Goal: Information Seeking & Learning: Learn about a topic

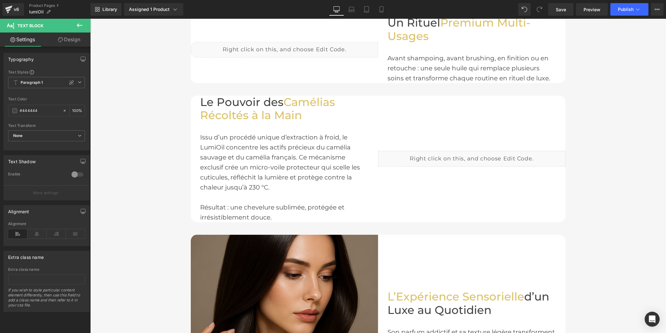
scroll to position [486, 0]
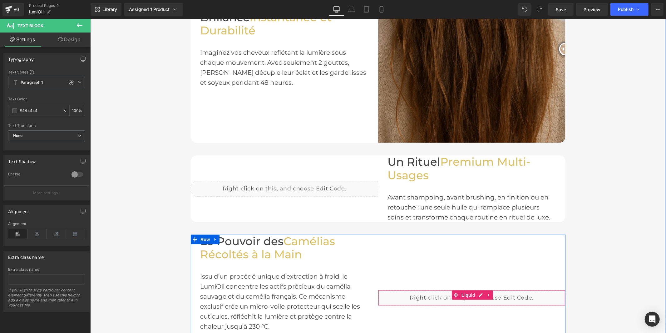
click at [479, 294] on div "Liquid" at bounding box center [471, 297] width 187 height 16
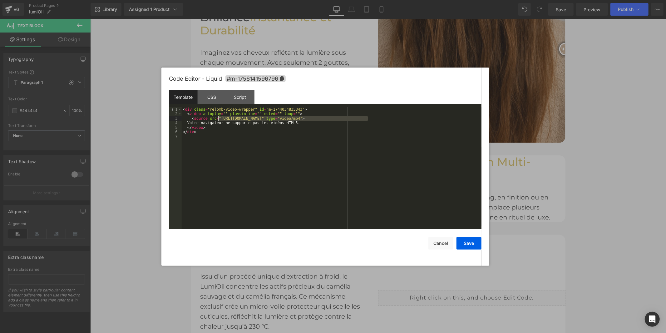
drag, startPoint x: 367, startPoint y: 118, endPoint x: 218, endPoint y: 118, distance: 149.3
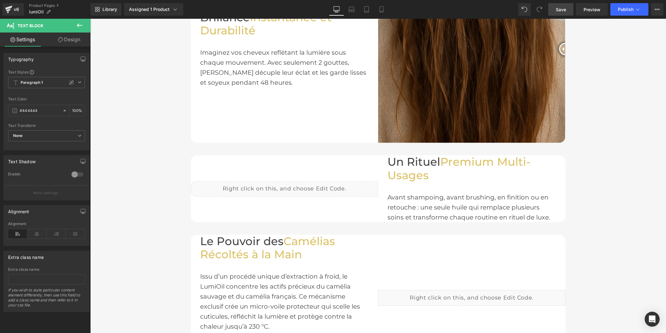
click at [558, 11] on span "Save" at bounding box center [561, 9] width 10 height 7
click at [593, 8] on span "Preview" at bounding box center [592, 9] width 17 height 7
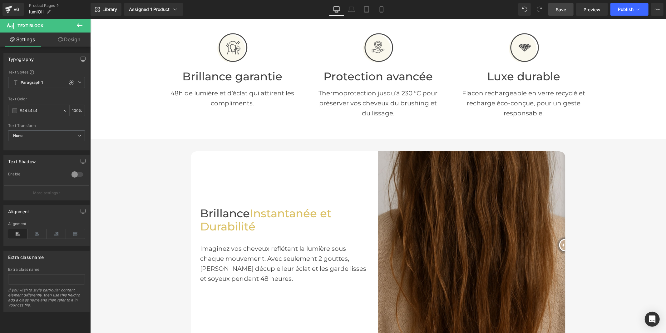
scroll to position [382, 0]
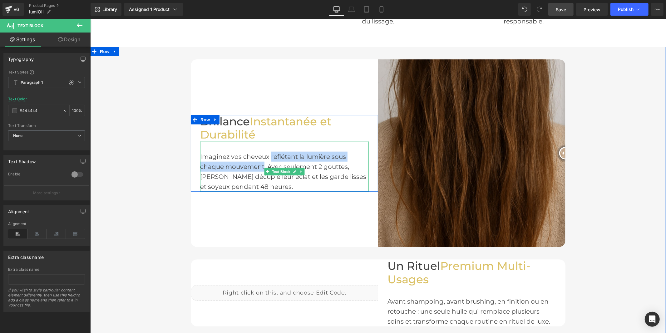
drag, startPoint x: 267, startPoint y: 156, endPoint x: 260, endPoint y: 164, distance: 10.0
click at [260, 164] on div "Imaginez vos cheveux reflétant la lumière sous chaque mouvement. Avec seulement…" at bounding box center [284, 166] width 169 height 50
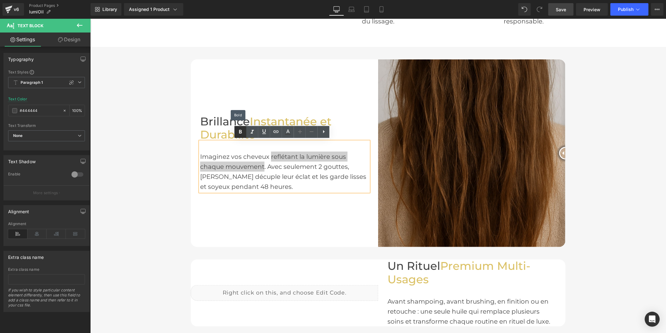
click at [0, 0] on icon at bounding box center [0, 0] width 0 height 0
drag, startPoint x: 262, startPoint y: 163, endPoint x: 268, endPoint y: 155, distance: 10.2
click at [268, 155] on strong "reflétant la lumière sous chaque mouvement" at bounding box center [275, 160] width 150 height 17
click at [0, 0] on icon at bounding box center [0, 0] width 0 height 0
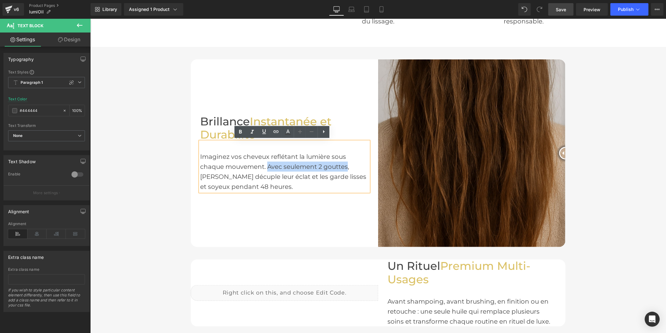
drag, startPoint x: 264, startPoint y: 164, endPoint x: 344, endPoint y: 164, distance: 79.6
click at [344, 164] on div "Imaginez vos cheveux reflétant la lumière sous chaque mouvement. Avec seulement…" at bounding box center [284, 166] width 169 height 50
click at [0, 0] on icon at bounding box center [0, 0] width 0 height 0
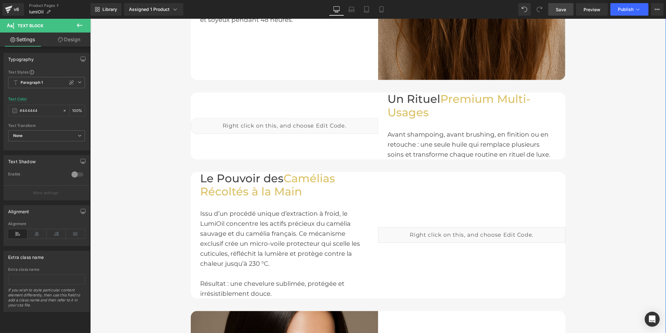
scroll to position [555, 0]
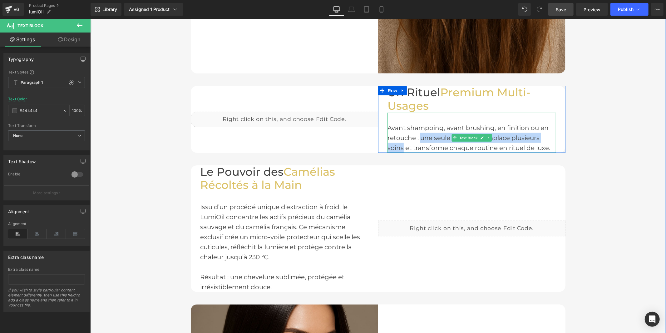
drag, startPoint x: 417, startPoint y: 136, endPoint x: 408, endPoint y: 146, distance: 13.0
click at [402, 145] on div "Avant shampoing, avant brushing, en finition ou en retouche : une seule huile q…" at bounding box center [471, 137] width 169 height 30
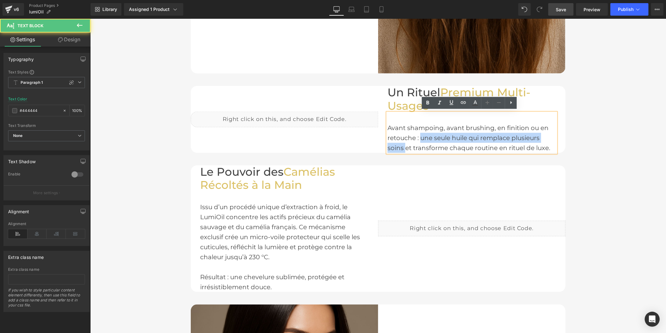
click at [442, 139] on div "Avant shampoing, avant brushing, en finition ou en retouche : une seule huile q…" at bounding box center [471, 137] width 169 height 30
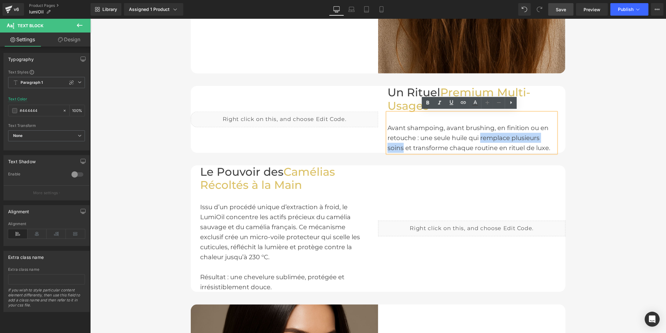
drag, startPoint x: 478, startPoint y: 133, endPoint x: 400, endPoint y: 145, distance: 79.0
click at [400, 145] on div "Avant shampoing, avant brushing, en finition ou en retouche : une seule huile q…" at bounding box center [471, 137] width 169 height 30
click at [0, 0] on icon at bounding box center [0, 0] width 0 height 0
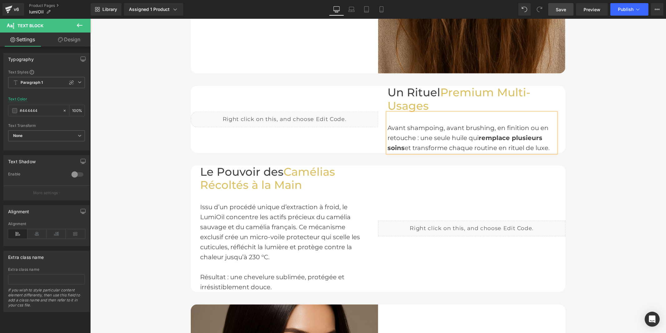
click at [564, 10] on span "Save" at bounding box center [561, 9] width 10 height 7
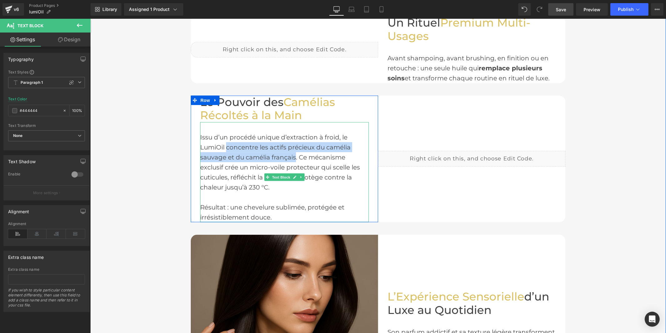
drag, startPoint x: 224, startPoint y: 146, endPoint x: 292, endPoint y: 158, distance: 69.6
click at [292, 158] on div "Issu d’un procédé unique d’extraction à froid, le LumiOil concentre les actifs …" at bounding box center [284, 172] width 169 height 100
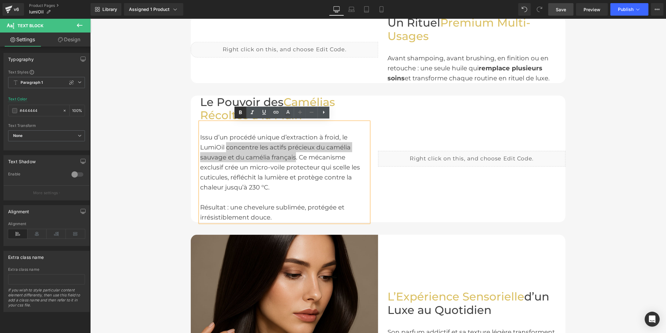
click at [0, 0] on icon at bounding box center [0, 0] width 0 height 0
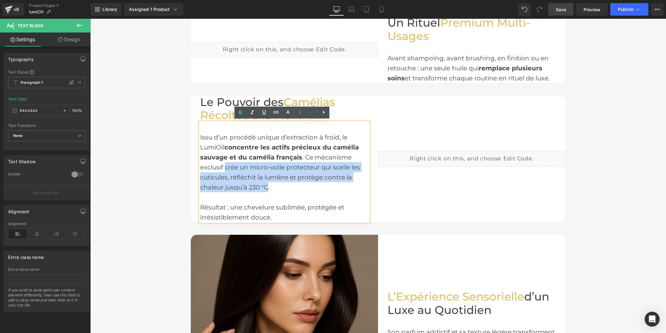
drag, startPoint x: 222, startPoint y: 167, endPoint x: 264, endPoint y: 185, distance: 46.0
click at [264, 185] on div "Issu d’un procédé unique d’extraction à froid, le LumiOil concentre les actifs …" at bounding box center [284, 172] width 169 height 100
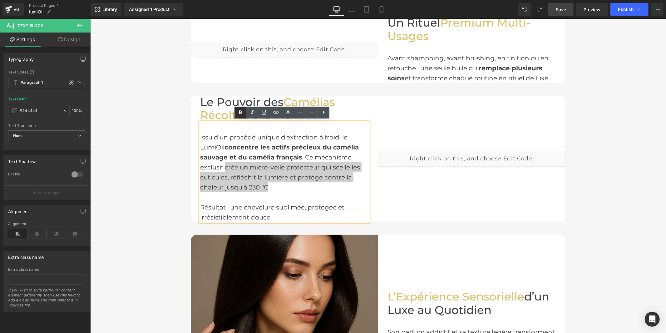
click at [0, 0] on icon at bounding box center [0, 0] width 0 height 0
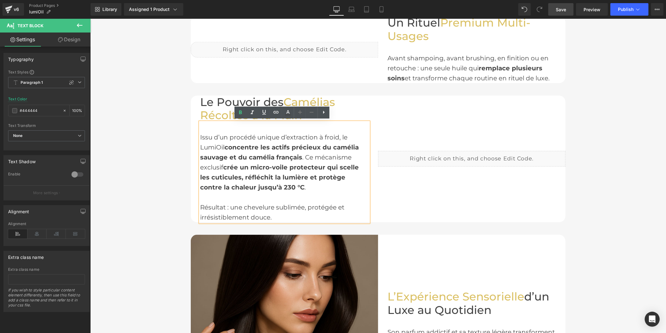
click at [564, 12] on span "Save" at bounding box center [561, 9] width 10 height 7
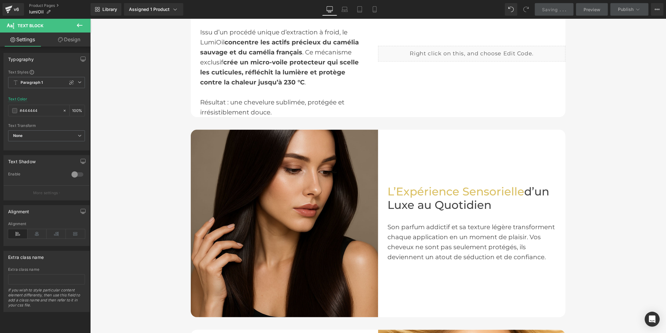
scroll to position [763, 0]
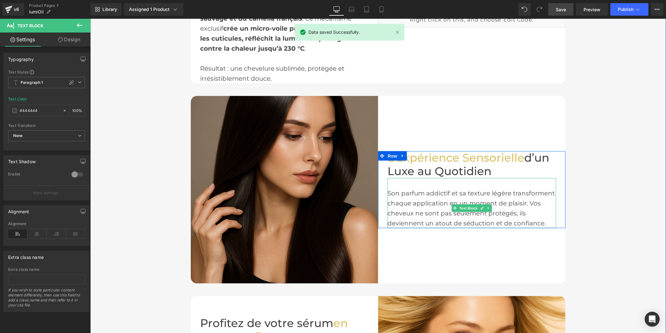
click at [404, 201] on div "Son parfum addictif et sa texture légère transforment chaque application en un …" at bounding box center [471, 208] width 169 height 40
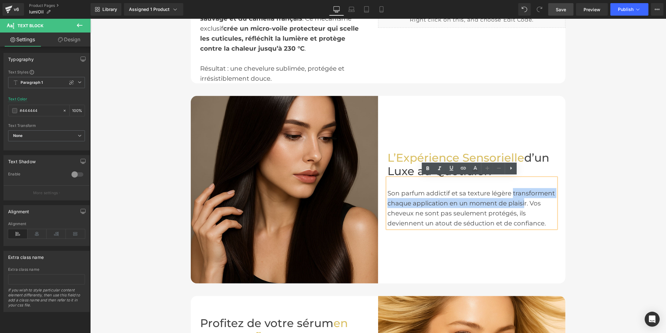
drag, startPoint x: 510, startPoint y: 191, endPoint x: 521, endPoint y: 198, distance: 12.9
click at [521, 198] on div "Son parfum addictif et sa texture légère transforment chaque application en un …" at bounding box center [471, 208] width 169 height 40
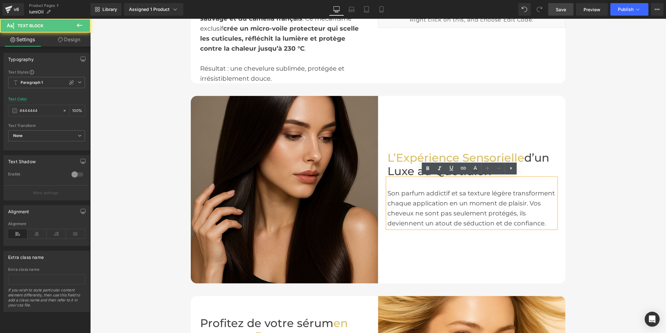
click at [467, 215] on div "Son parfum addictif et sa texture légère transforment chaque application en un …" at bounding box center [471, 208] width 169 height 40
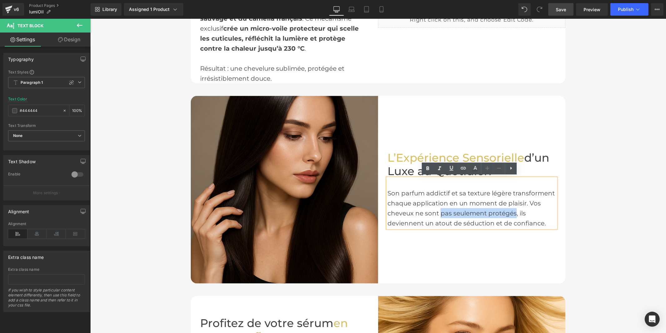
drag, startPoint x: 436, startPoint y: 210, endPoint x: 512, endPoint y: 212, distance: 75.6
click at [512, 212] on div "Son parfum addictif et sa texture légère transforment chaque application en un …" at bounding box center [471, 208] width 169 height 40
click at [532, 217] on div "Son parfum addictif et sa texture légère transforment chaque application en un …" at bounding box center [471, 208] width 169 height 40
drag, startPoint x: 542, startPoint y: 219, endPoint x: 527, endPoint y: 202, distance: 23.0
click at [527, 202] on div "Son parfum addictif et sa texture légère transforment chaque application en un …" at bounding box center [471, 208] width 169 height 40
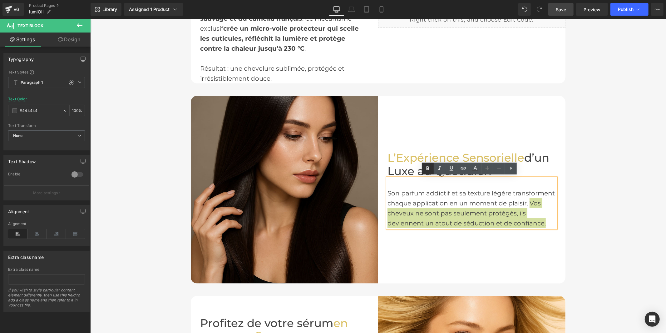
click at [0, 0] on icon at bounding box center [0, 0] width 0 height 0
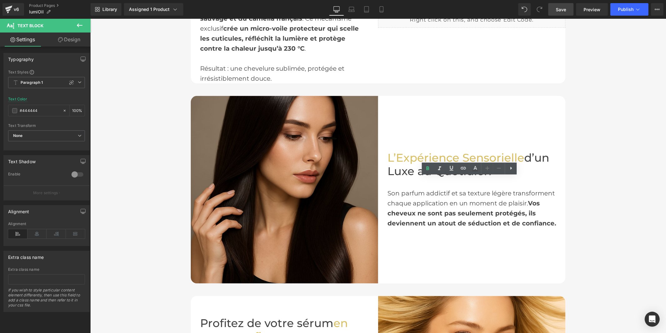
click at [566, 9] on span "Save" at bounding box center [561, 9] width 10 height 7
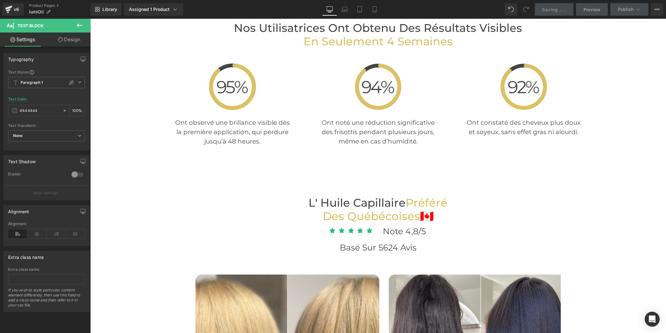
scroll to position [1457, 0]
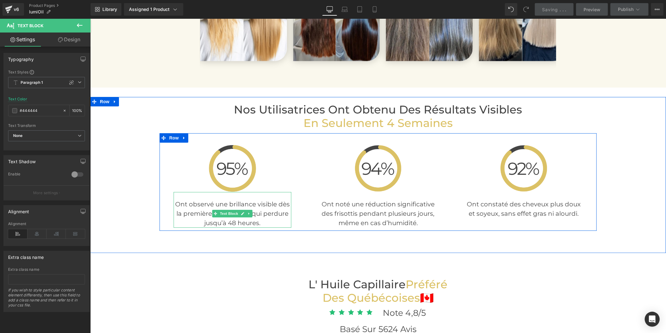
click at [210, 202] on font "Ont observé une brillance visible dès la première application, qui perdure jusq…" at bounding box center [232, 213] width 115 height 26
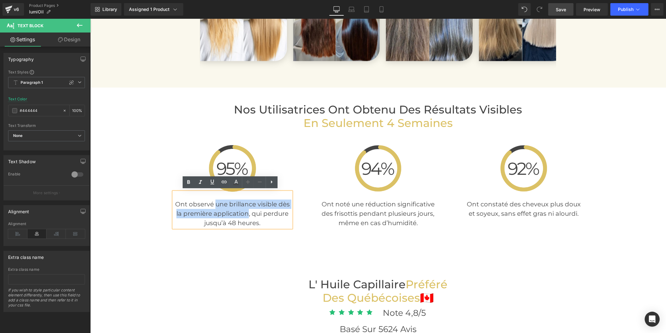
drag, startPoint x: 212, startPoint y: 201, endPoint x: 244, endPoint y: 209, distance: 33.7
click at [244, 209] on font "Ont observé une brillance visible dès la première application, qui perdure jusq…" at bounding box center [232, 213] width 115 height 26
click at [0, 0] on icon at bounding box center [0, 0] width 0 height 0
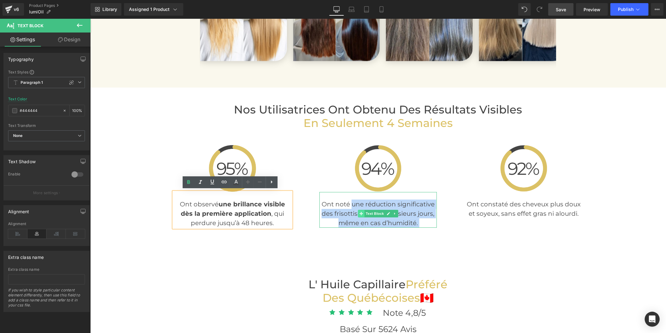
drag, startPoint x: 349, startPoint y: 203, endPoint x: 359, endPoint y: 211, distance: 12.6
click at [359, 211] on div "Ont noté une réduction significative des frisottis pendant plusieurs jours, mêm…" at bounding box center [378, 209] width 118 height 36
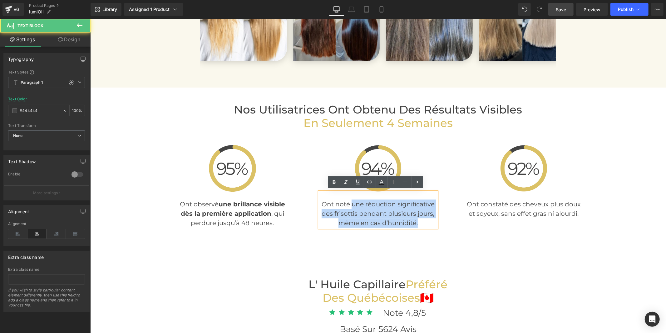
click at [355, 205] on font "Ont noté une réduction significative des frisottis pendant plusieurs jours, mêm…" at bounding box center [377, 213] width 113 height 26
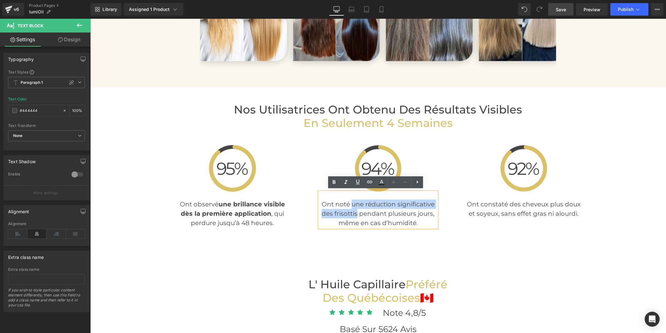
drag, startPoint x: 349, startPoint y: 201, endPoint x: 354, endPoint y: 211, distance: 11.0
click at [354, 211] on font "Ont noté une réduction significative des frisottis pendant plusieurs jours, mêm…" at bounding box center [377, 213] width 113 height 26
click at [0, 0] on icon at bounding box center [0, 0] width 0 height 0
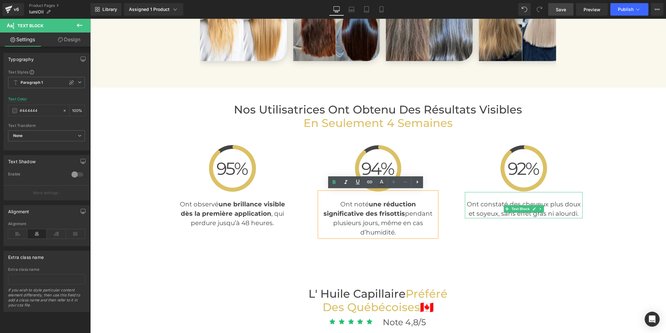
click at [487, 209] on font "Ont constaté des cheveux plus doux et soyeux, sans effet gras ni alourdi." at bounding box center [523, 208] width 114 height 17
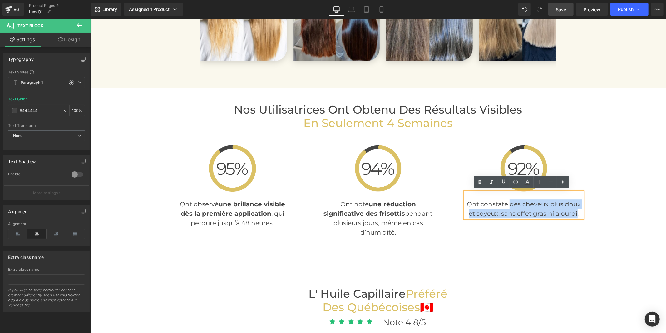
drag, startPoint x: 507, startPoint y: 201, endPoint x: 574, endPoint y: 211, distance: 67.3
click at [574, 211] on font "Ont constaté des cheveux plus doux et soyeux, sans effet gras ni alourdi." at bounding box center [523, 208] width 114 height 17
click at [0, 0] on icon at bounding box center [0, 0] width 0 height 0
click at [565, 7] on span "Save" at bounding box center [561, 9] width 10 height 7
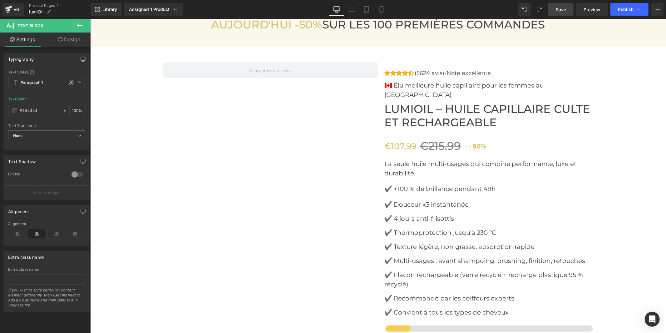
scroll to position [2324, 0]
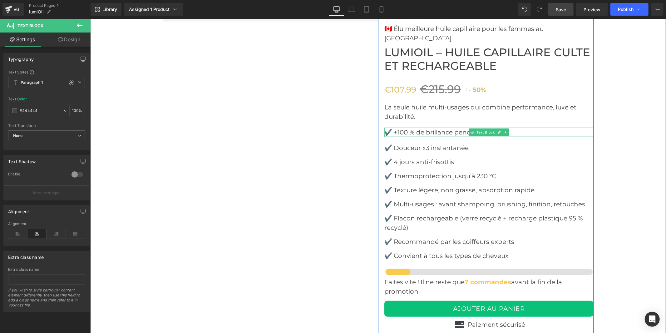
click at [457, 128] on font "✔️ +100 % de brillance pendant 48h" at bounding box center [439, 131] width 111 height 7
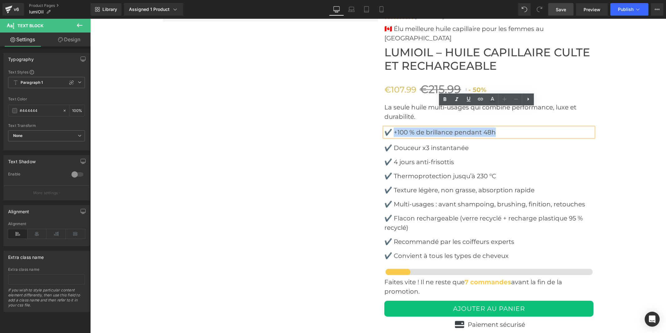
drag, startPoint x: 495, startPoint y: 110, endPoint x: 393, endPoint y: 110, distance: 101.5
click at [393, 127] on p "✔️ +100 % de brillance pendant 48h" at bounding box center [488, 131] width 209 height 9
copy font "+100 % de brillance pendant 48h"
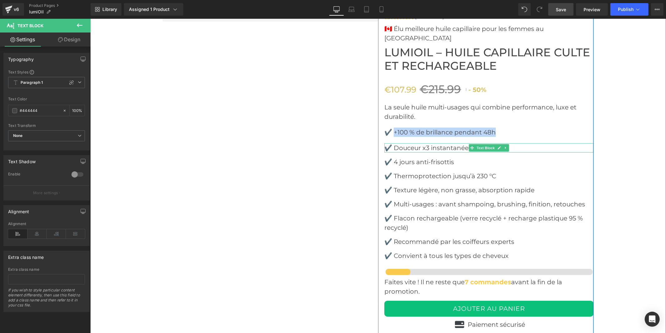
click at [451, 144] on font "✔️ Douceur x3 instantanée" at bounding box center [426, 147] width 84 height 7
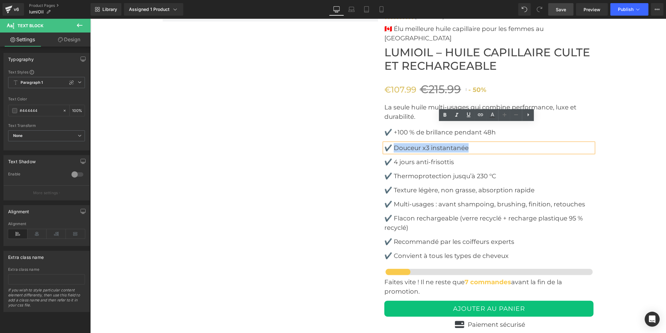
drag, startPoint x: 468, startPoint y: 127, endPoint x: 393, endPoint y: 130, distance: 75.3
click at [393, 143] on p "✔️ Douceur x3 instantanée" at bounding box center [488, 147] width 209 height 9
copy font "Douceur x3 instantanée"
click at [443, 186] on font "✔️ Texture légère, non grasse, absorption rapide" at bounding box center [459, 189] width 150 height 7
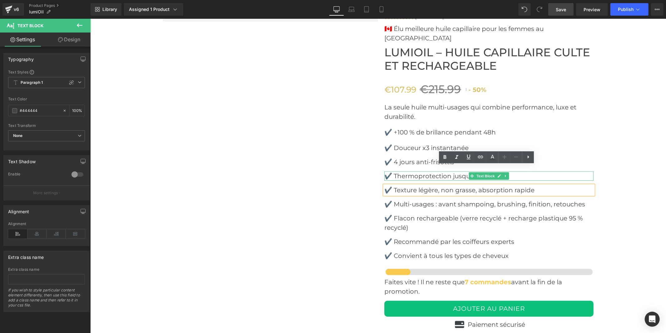
click at [430, 172] on font "✔️ Thermoprotection jusqu’à 230 °C" at bounding box center [440, 175] width 112 height 7
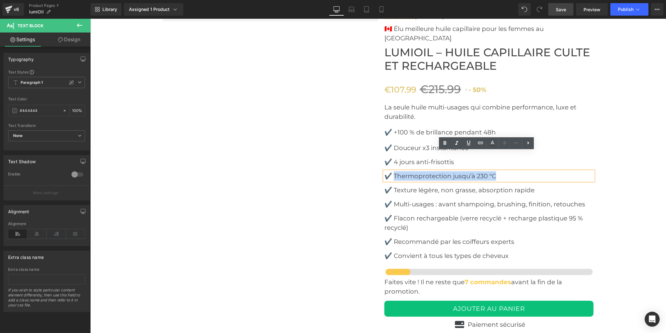
drag, startPoint x: 494, startPoint y: 154, endPoint x: 393, endPoint y: 156, distance: 101.5
click at [393, 172] on font "✔️ Thermoprotection jusqu’à 230 °C" at bounding box center [440, 175] width 112 height 7
copy font "Thermoprotection jusqu’à 230 °C"
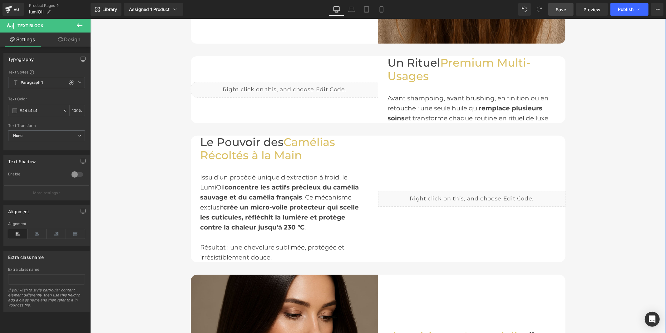
scroll to position [520, 0]
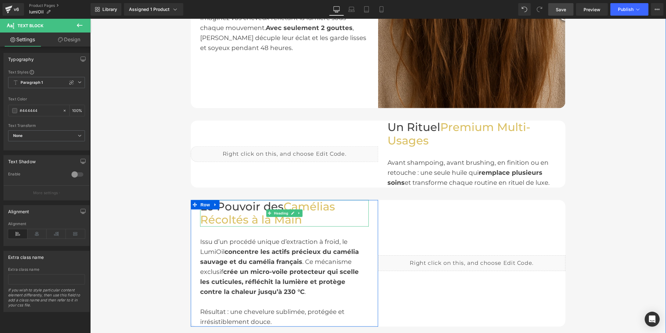
click at [252, 216] on span "Camélias Récoltés à la Main" at bounding box center [267, 212] width 135 height 27
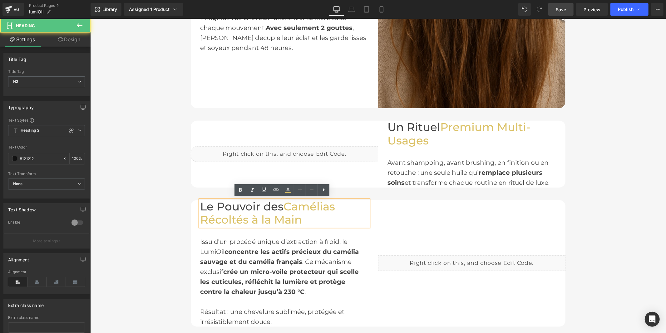
click at [249, 212] on span "Camélias Récoltés à la Main" at bounding box center [267, 212] width 135 height 27
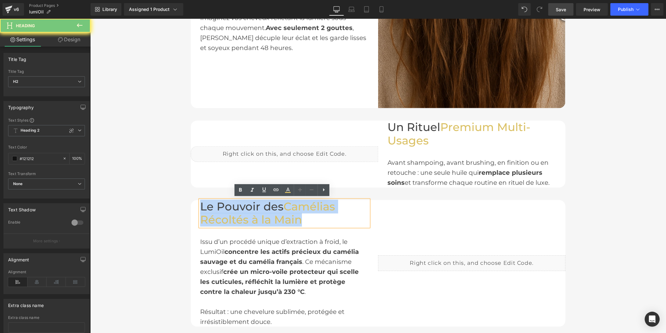
click at [249, 212] on span "Camélias Récoltés à la Main" at bounding box center [267, 212] width 135 height 27
copy h2 "Le Pouvoir des Camélias Récoltés à [GEOGRAPHIC_DATA]"
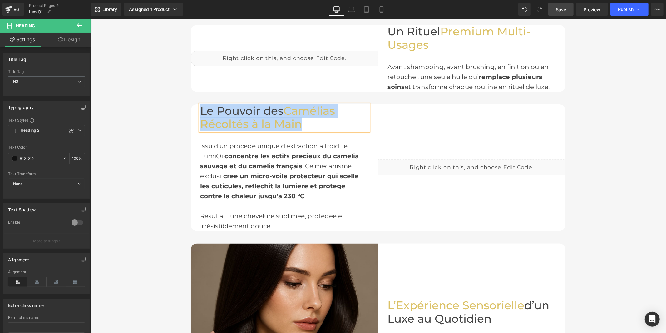
scroll to position [624, 0]
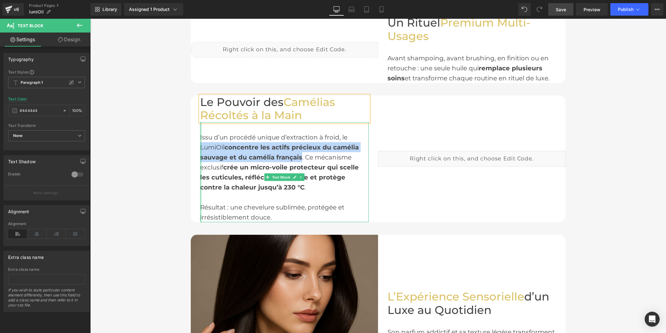
drag, startPoint x: 299, startPoint y: 155, endPoint x: 198, endPoint y: 144, distance: 100.8
click at [200, 144] on div "Issu d’un procédé unique d’extraction à froid, le LumiOil concentre les actifs …" at bounding box center [284, 172] width 169 height 100
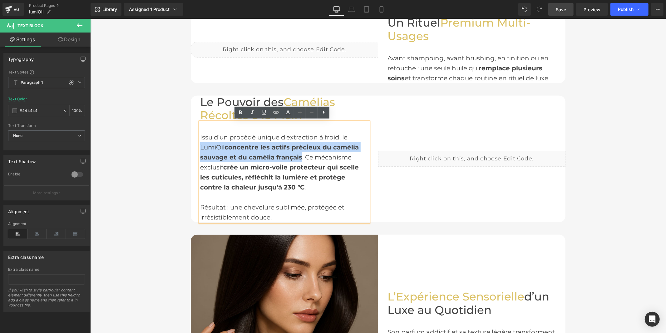
copy div "LumiOil concentre les actifs précieux du camélia sauvage et du camélia français"
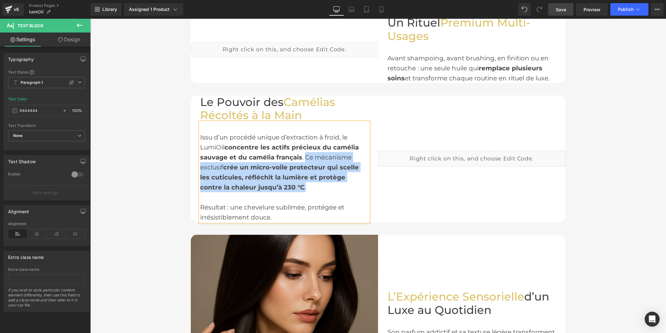
drag, startPoint x: 272, startPoint y: 185, endPoint x: 302, endPoint y: 154, distance: 43.5
click at [302, 154] on div "Issu d’un procédé unique d’extraction à froid, le LumiOil concentre les actifs …" at bounding box center [284, 172] width 169 height 100
copy div "Ce mécanisme exclusif crée un micro-voile protecteur qui scelle les cuticules, …"
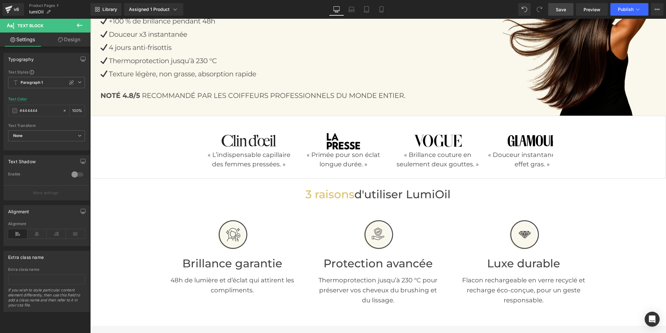
scroll to position [0, 0]
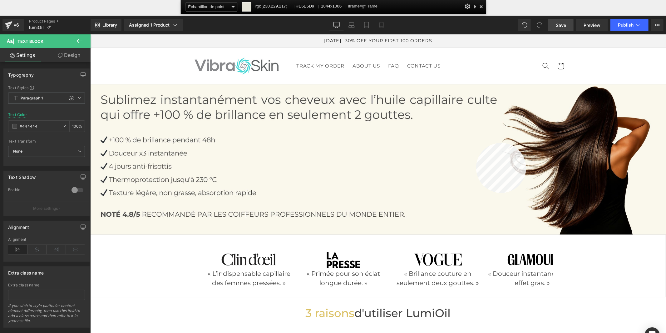
click at [476, 143] on div at bounding box center [378, 207] width 576 height 314
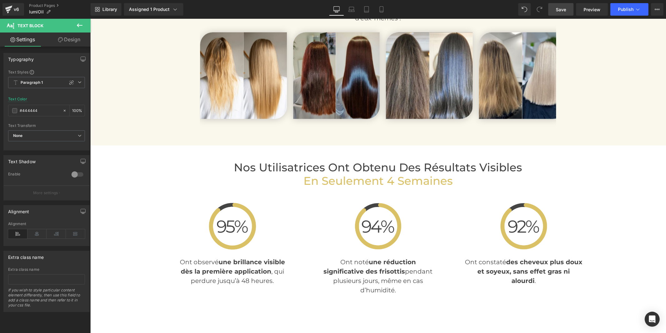
scroll to position [1422, 0]
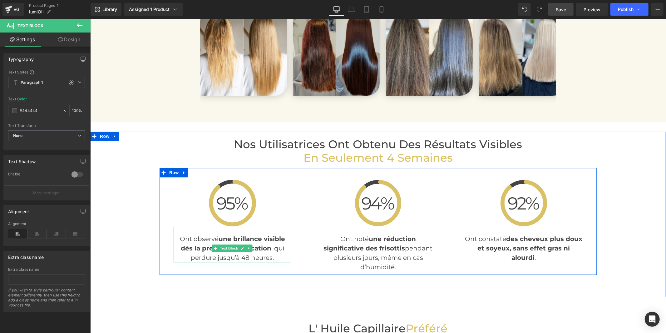
click at [189, 249] on strong "une brillance visible dès la première application" at bounding box center [232, 242] width 104 height 17
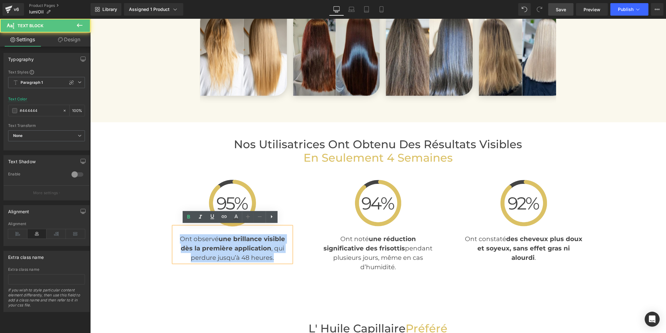
drag, startPoint x: 271, startPoint y: 256, endPoint x: 177, endPoint y: 237, distance: 96.0
click at [177, 237] on p "Ont observé une brillance visible dès la première application , qui perdure jus…" at bounding box center [232, 248] width 118 height 28
copy font "Ont observé une brillance visible dès la première application , qui perdure jus…"
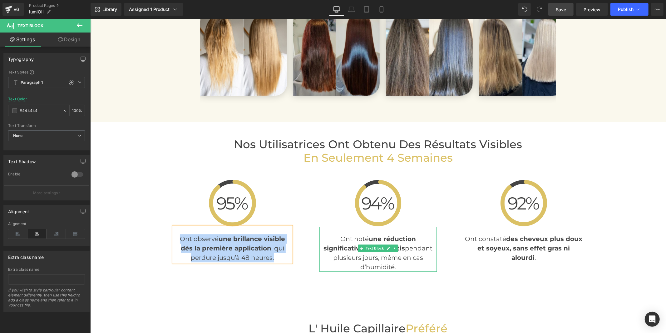
click at [344, 250] on strong "une réduction significative des frisottis" at bounding box center [369, 242] width 92 height 17
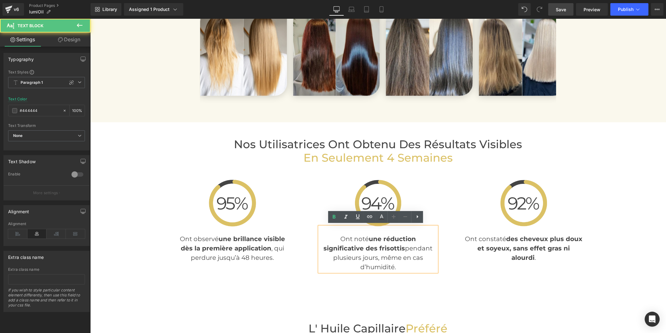
click at [347, 247] on strong "une réduction significative des frisottis" at bounding box center [369, 242] width 92 height 17
copy font "Ont noté une réduction significative des frisottis pendant plusieurs jours, mêm…"
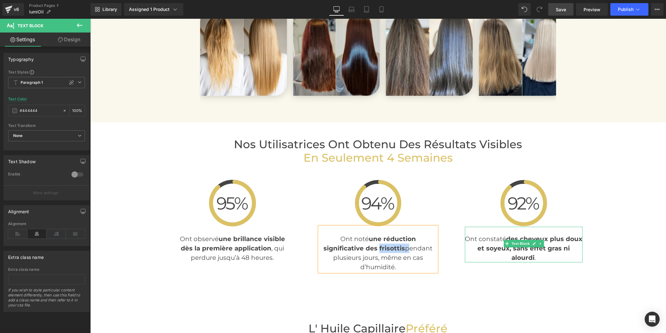
click at [470, 239] on font "Ont constaté des cheveux plus doux et soyeux, sans effet gras ni alourdi ." at bounding box center [523, 247] width 117 height 26
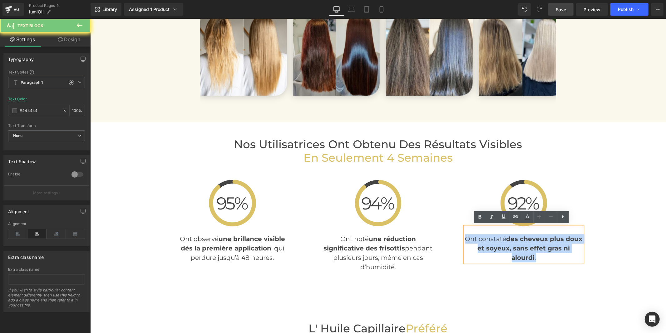
click at [470, 239] on font "Ont constaté des cheveux plus doux et soyeux, sans effet gras ni alourdi ." at bounding box center [523, 247] width 117 height 26
copy font "Ont constaté des cheveux plus doux et soyeux, sans effet gras ni alourdi ."
